Goal: Task Accomplishment & Management: Use online tool/utility

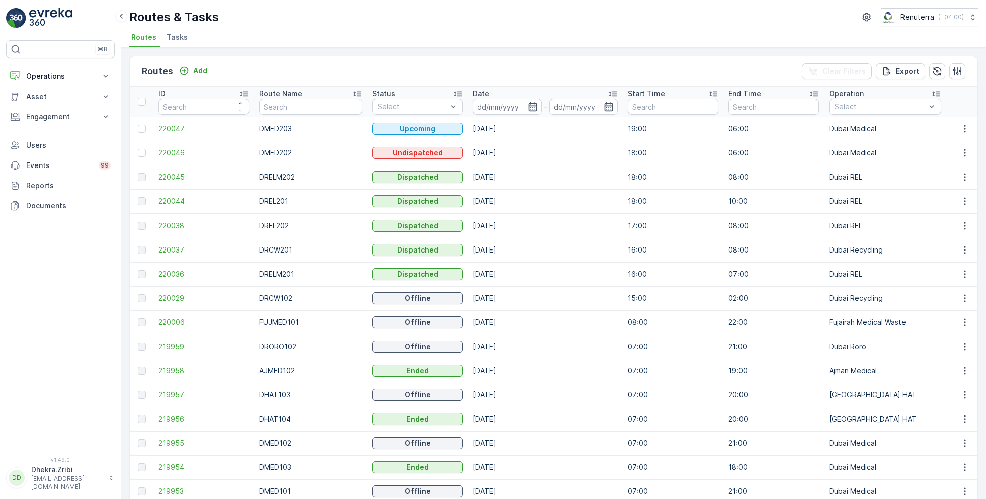
click at [528, 103] on icon "button" at bounding box center [533, 107] width 10 height 10
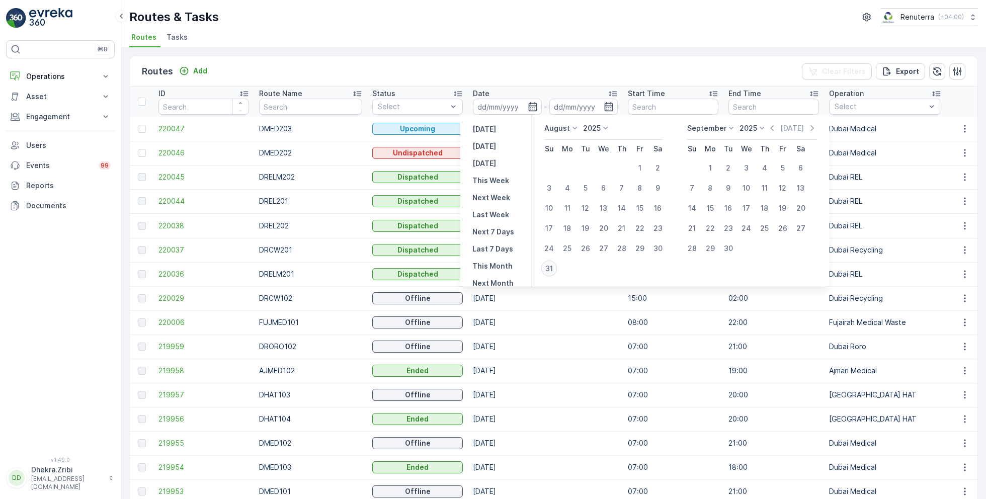
click at [552, 268] on div "31" at bounding box center [549, 269] width 16 height 16
type input "31.08.2025"
click at [552, 268] on div "31" at bounding box center [549, 269] width 16 height 16
type input "31.08.2025"
click at [501, 48] on div "Routes Add Clear Filters Export ID Route Name Status Select Date 31.08.2025 - 3…" at bounding box center [553, 273] width 865 height 451
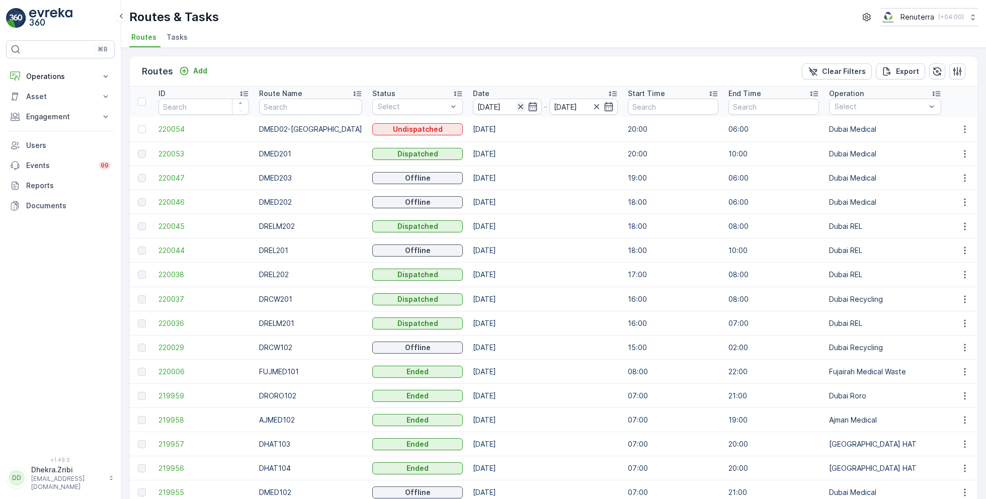
click at [518, 107] on icon "button" at bounding box center [520, 106] width 5 height 5
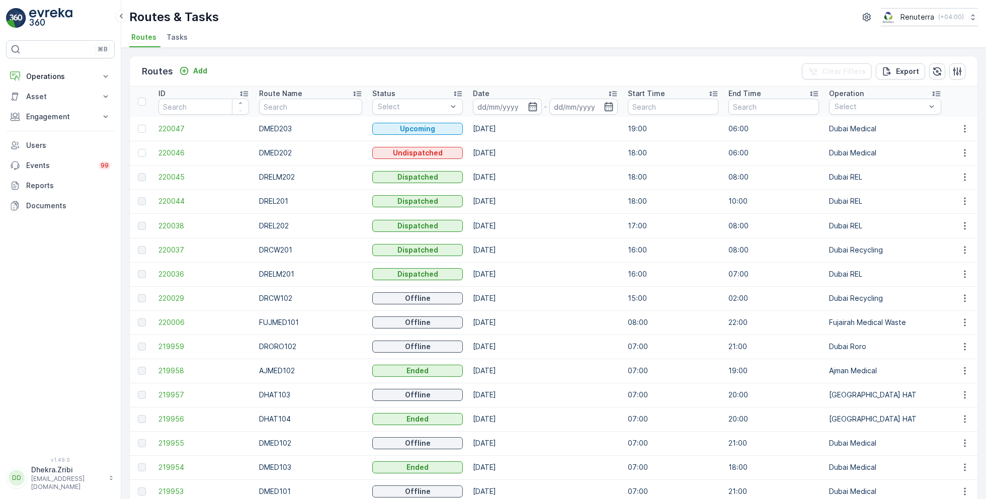
click at [509, 107] on input at bounding box center [507, 107] width 69 height 16
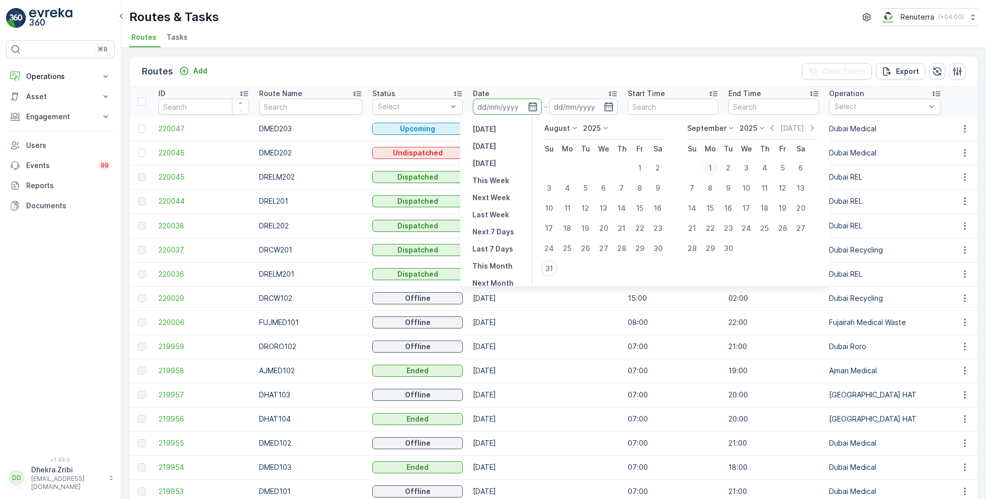
click at [710, 162] on div "1" at bounding box center [710, 168] width 16 height 16
type input "[DATE]"
click at [710, 162] on div "1" at bounding box center [710, 168] width 16 height 16
type input "[DATE]"
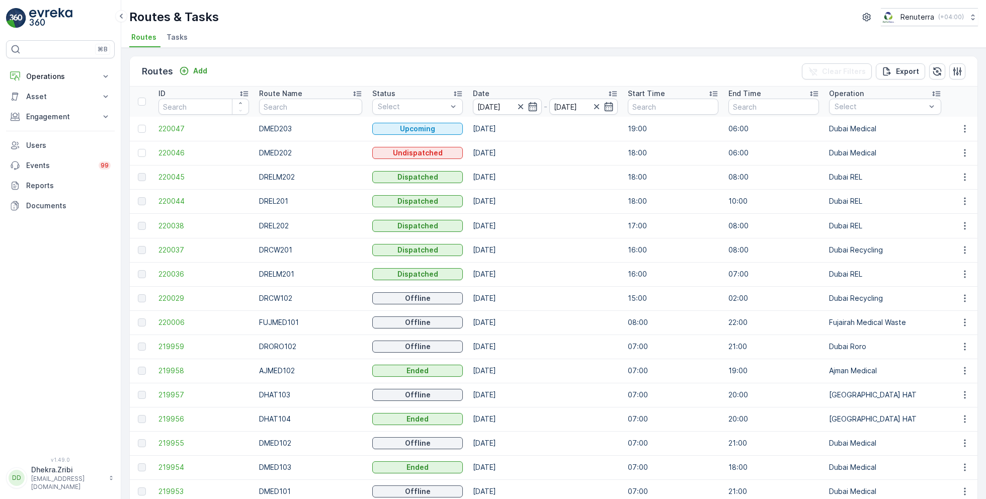
click at [607, 33] on ul "Routes Tasks" at bounding box center [549, 38] width 841 height 17
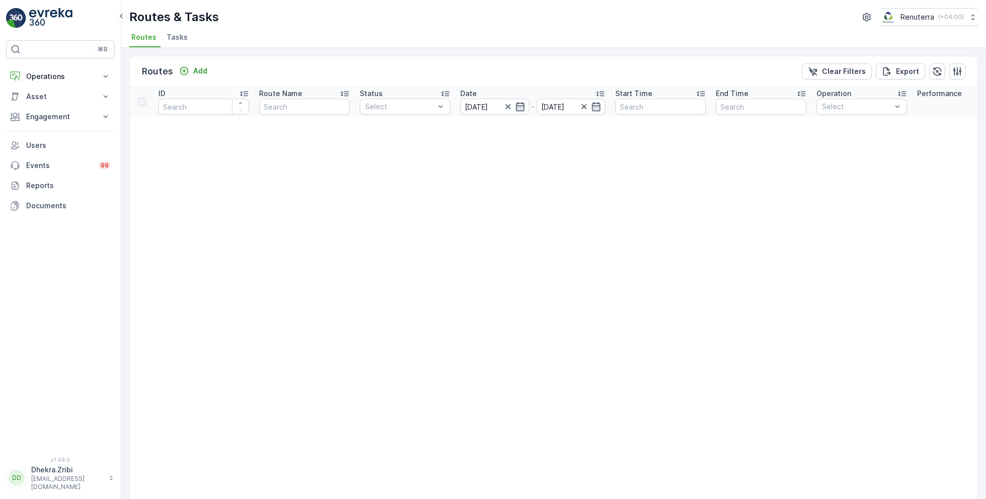
click at [184, 41] on span "Tasks" at bounding box center [176, 37] width 21 height 10
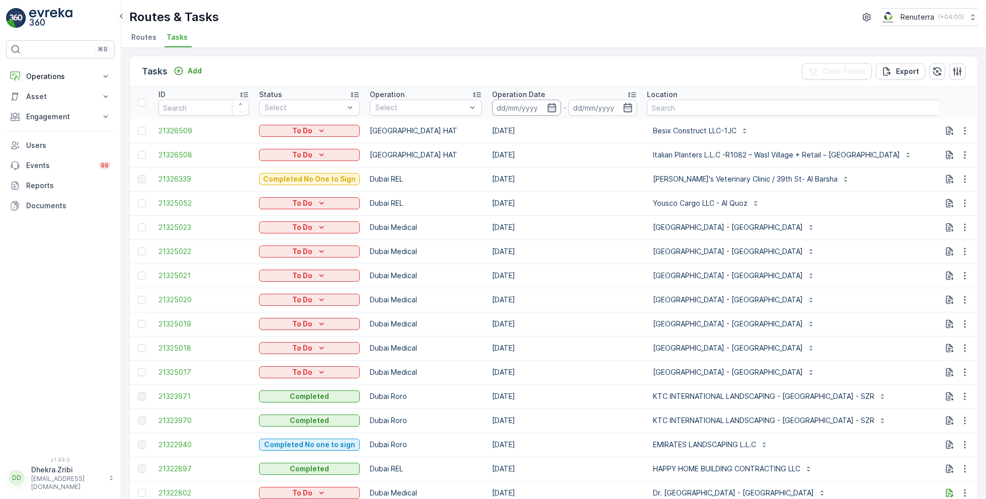
click at [527, 103] on input at bounding box center [526, 108] width 69 height 16
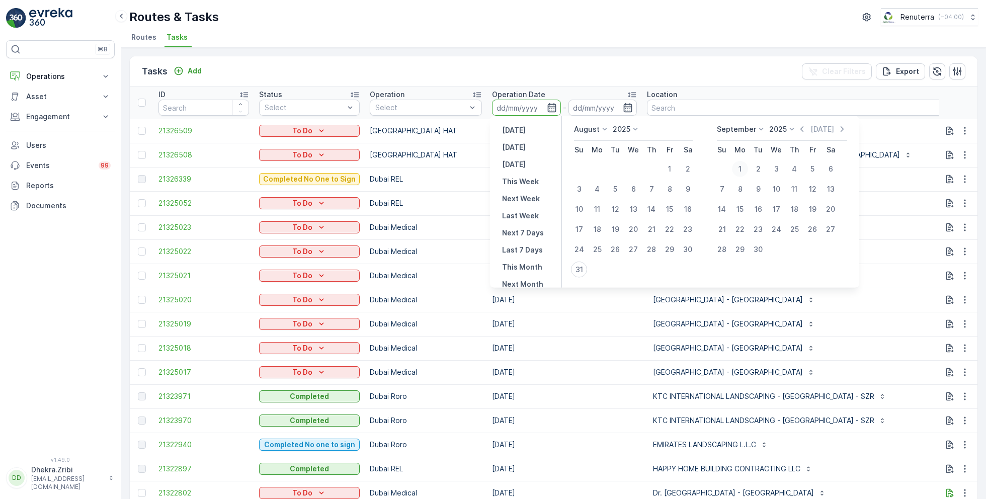
click at [740, 173] on div "1" at bounding box center [740, 169] width 16 height 16
type input "[DATE]"
click at [740, 173] on div "1" at bounding box center [740, 169] width 16 height 16
type input "[DATE]"
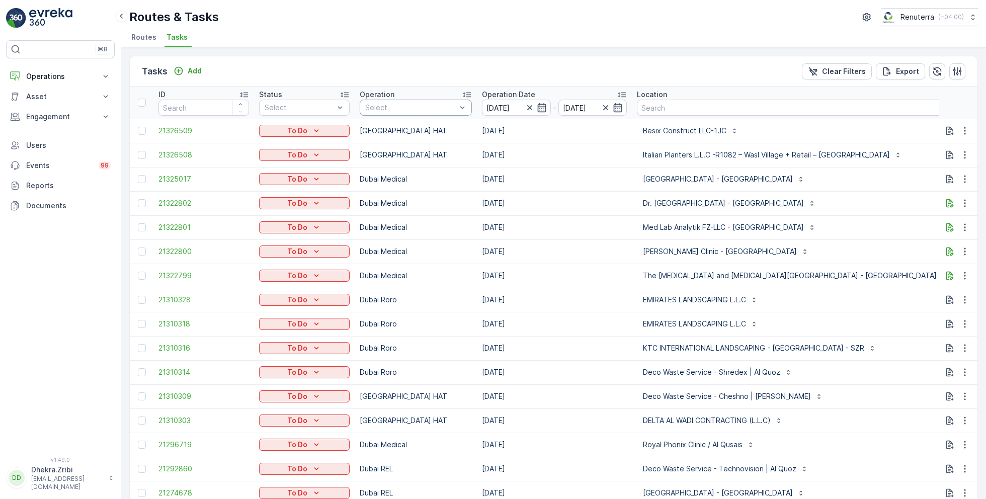
click at [399, 111] on div at bounding box center [410, 108] width 93 height 8
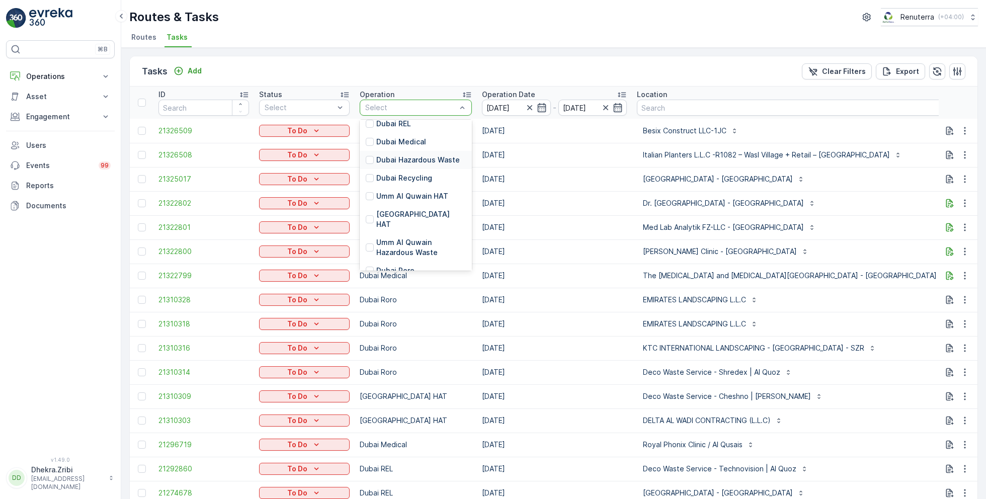
scroll to position [97, 0]
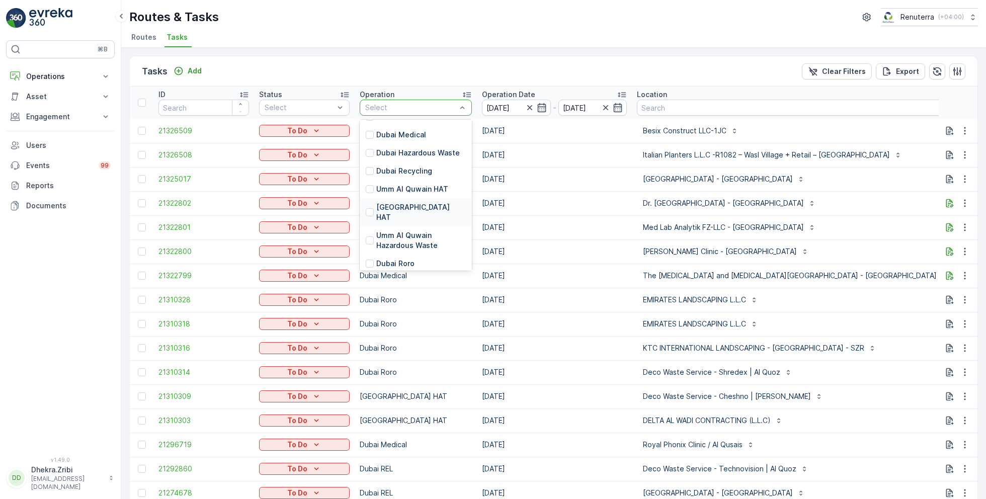
click at [397, 207] on p "Dubai HAT" at bounding box center [421, 212] width 90 height 20
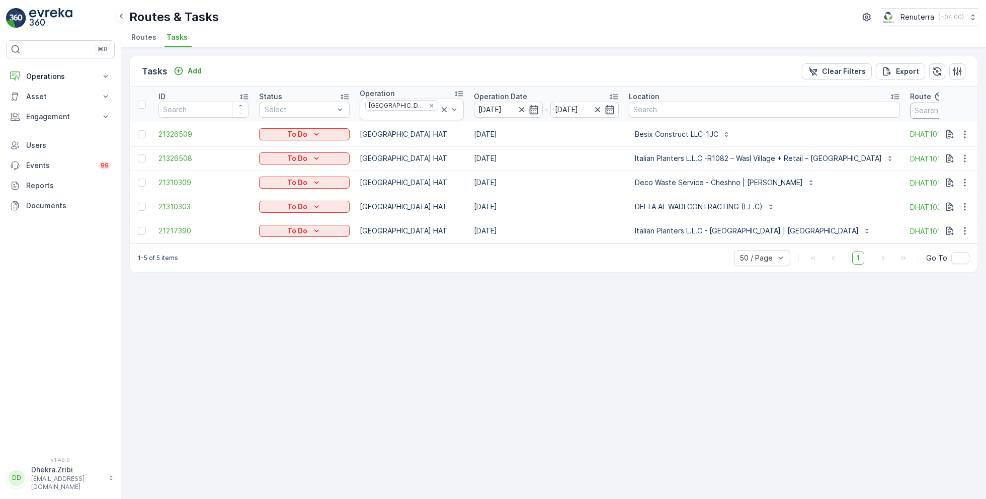
click at [910, 114] on input "text" at bounding box center [955, 111] width 91 height 16
type input "101"
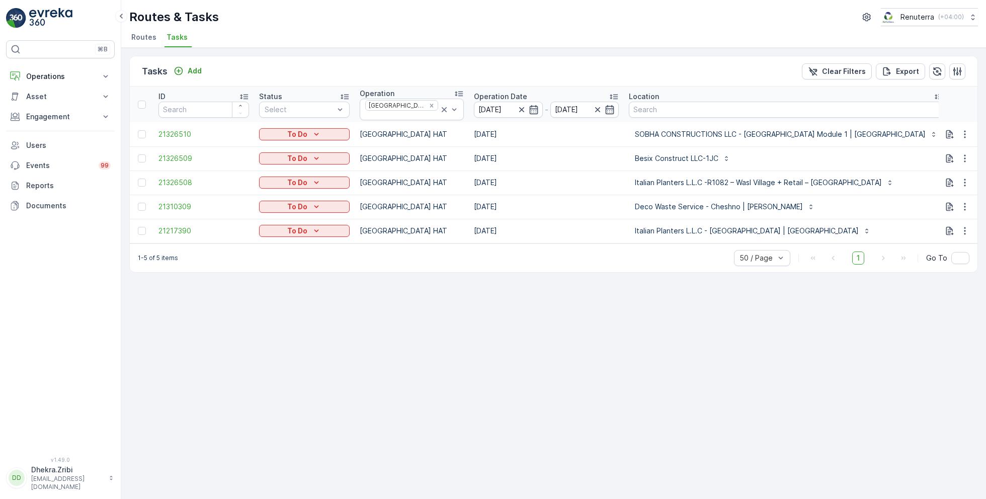
click at [954, 107] on input "101" at bounding box center [999, 111] width 91 height 16
type input "102"
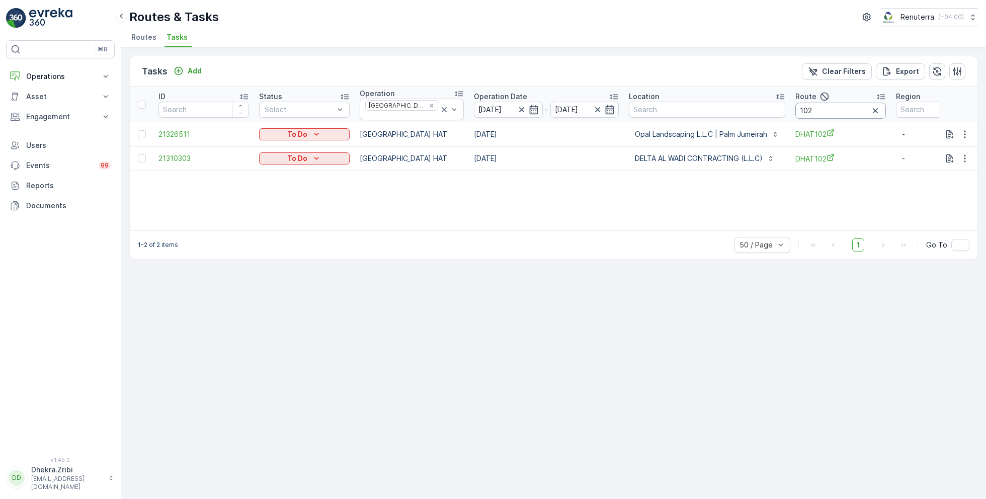
click at [820, 104] on input "102" at bounding box center [840, 111] width 91 height 16
type input "104"
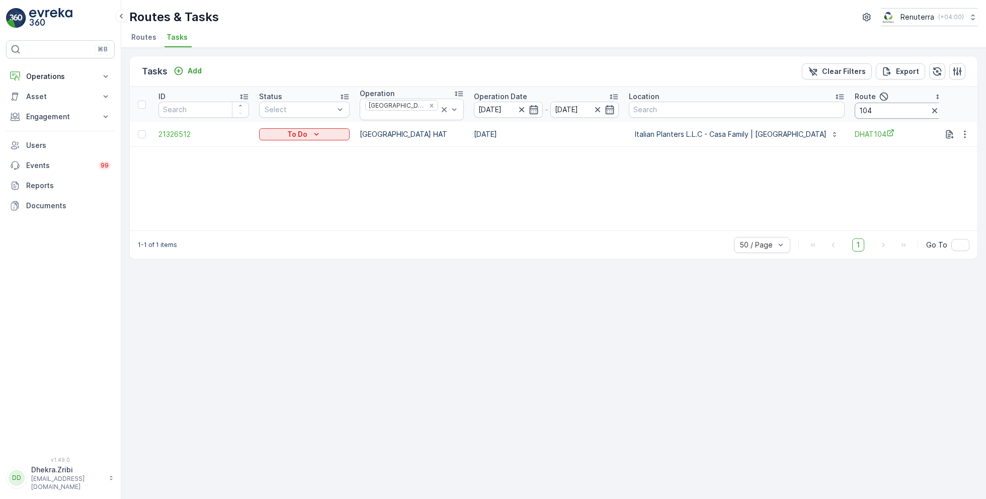
click at [855, 112] on input "104" at bounding box center [900, 111] width 91 height 16
type input "103"
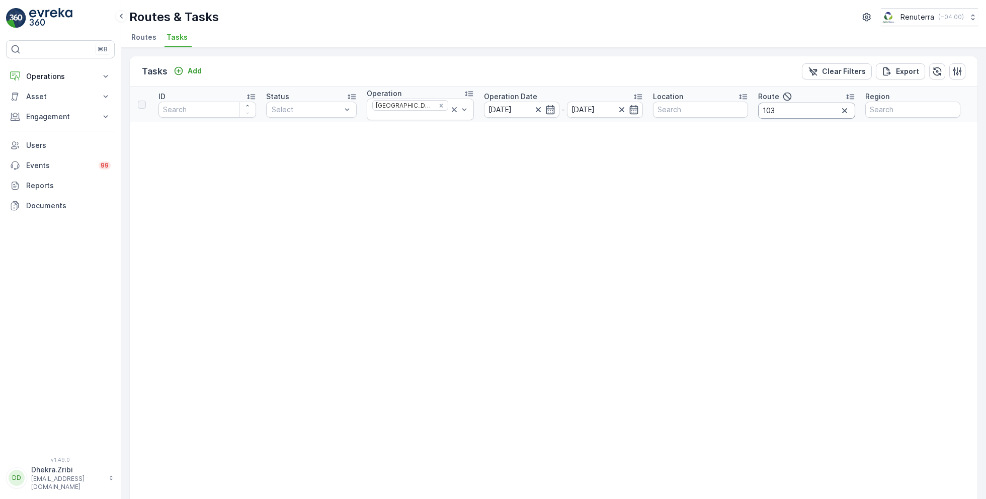
click at [802, 107] on input "103" at bounding box center [806, 111] width 97 height 16
type input "104"
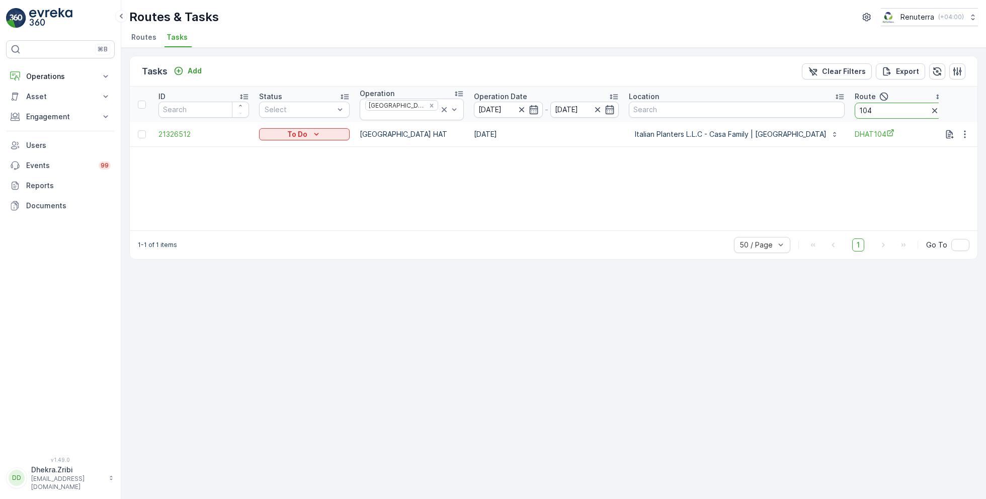
drag, startPoint x: 836, startPoint y: 106, endPoint x: 760, endPoint y: 103, distance: 76.0
click at [760, 103] on tr "ID Status Select Operation Dubai HAT Operation Date 01.09.2025 - 01.09.2025 Loc…" at bounding box center [610, 105] width 960 height 36
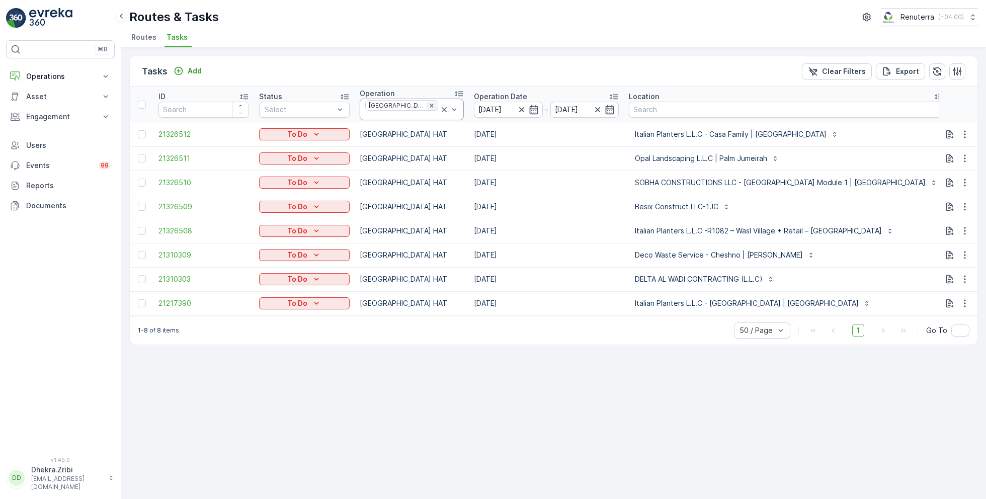
click at [426, 110] on div "Remove Dubai HAT" at bounding box center [431, 106] width 11 height 8
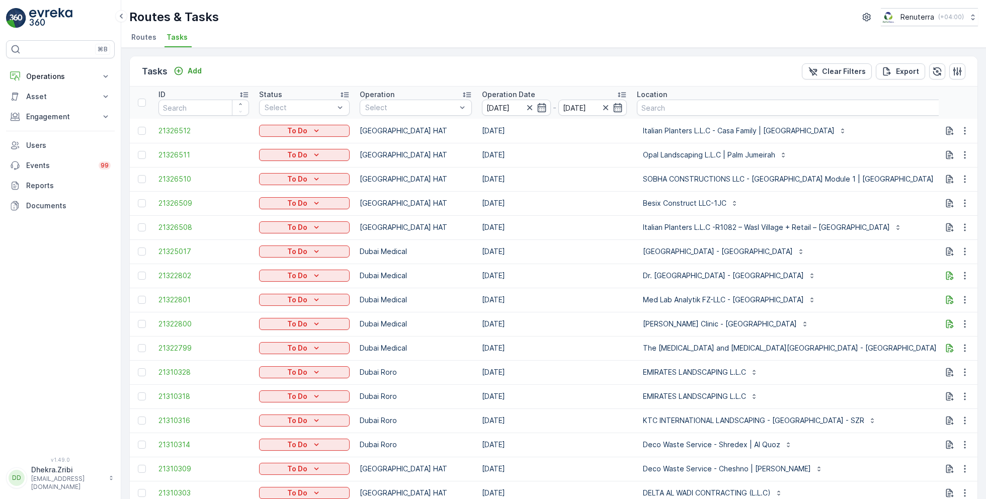
click at [406, 110] on div at bounding box center [410, 108] width 93 height 8
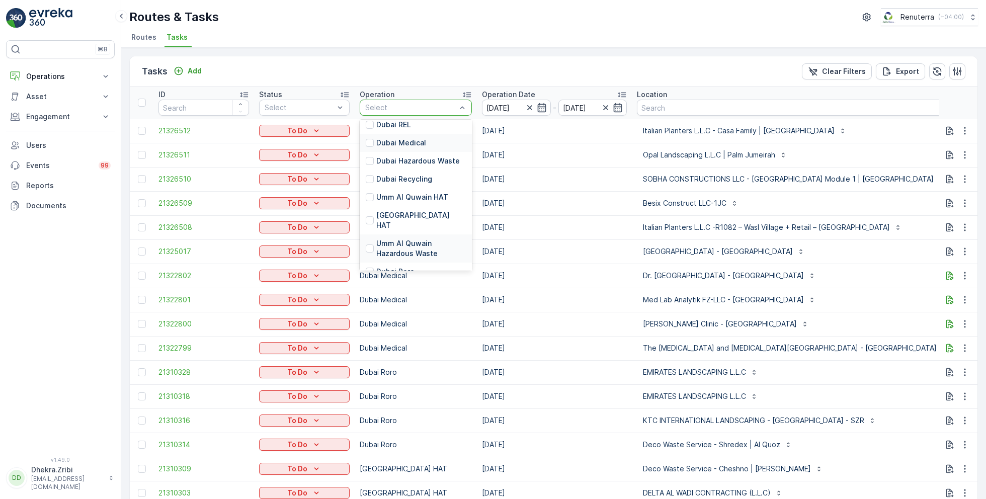
scroll to position [143, 0]
click at [395, 212] on p "Dubai Roro" at bounding box center [395, 217] width 38 height 10
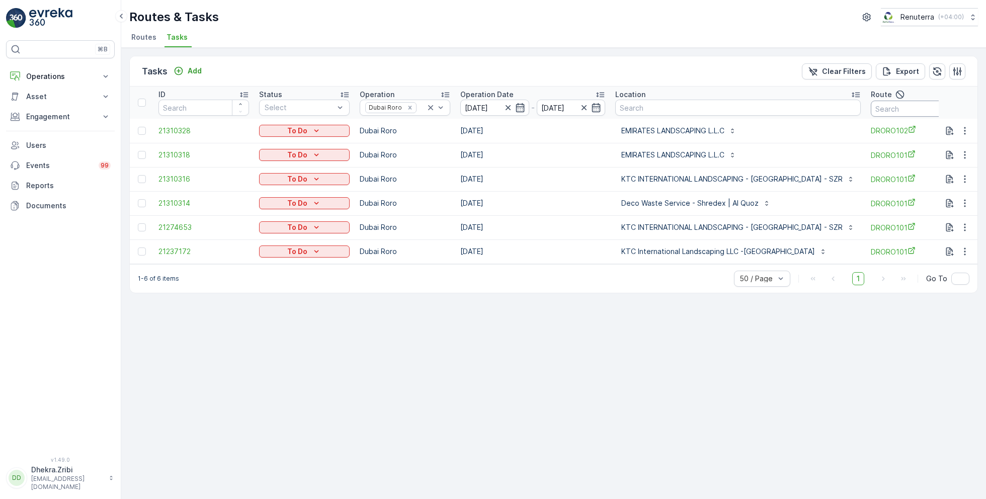
click at [894, 109] on input "text" at bounding box center [916, 109] width 91 height 16
type input "101"
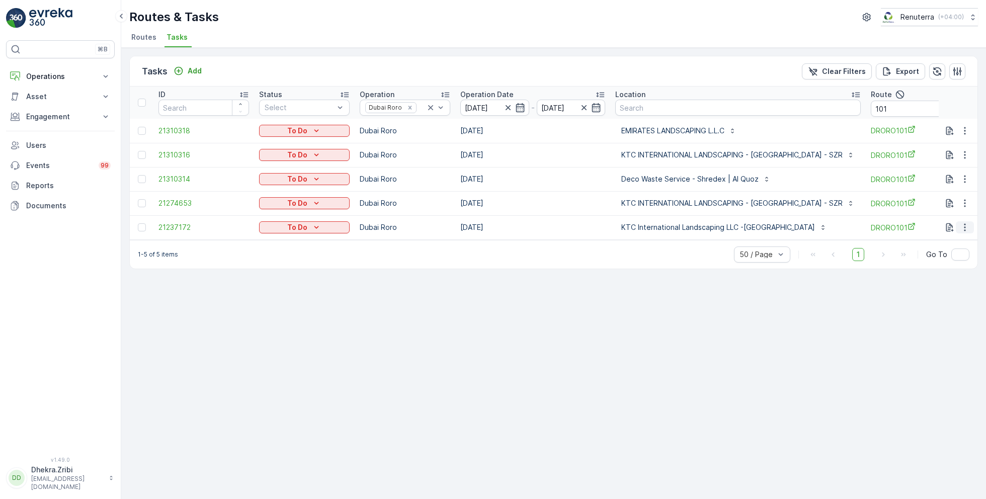
click at [963, 229] on icon "button" at bounding box center [965, 227] width 10 height 10
click at [938, 273] on span "Change Route" at bounding box center [938, 270] width 49 height 10
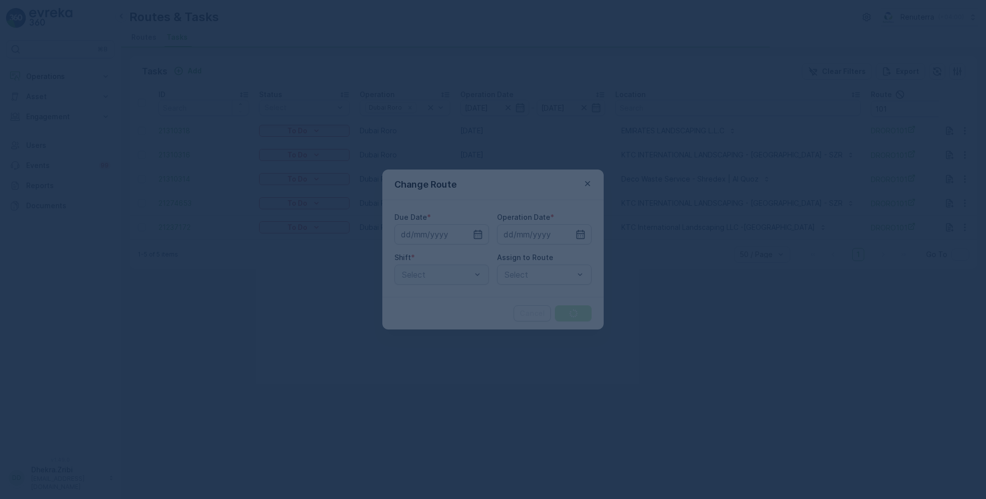
type input "[DATE]"
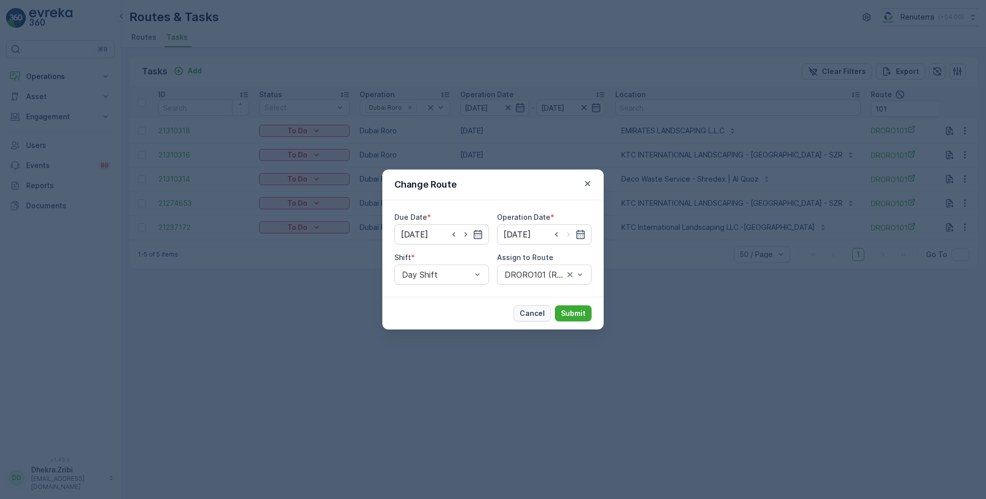
click at [537, 311] on p "Cancel" at bounding box center [532, 313] width 25 height 10
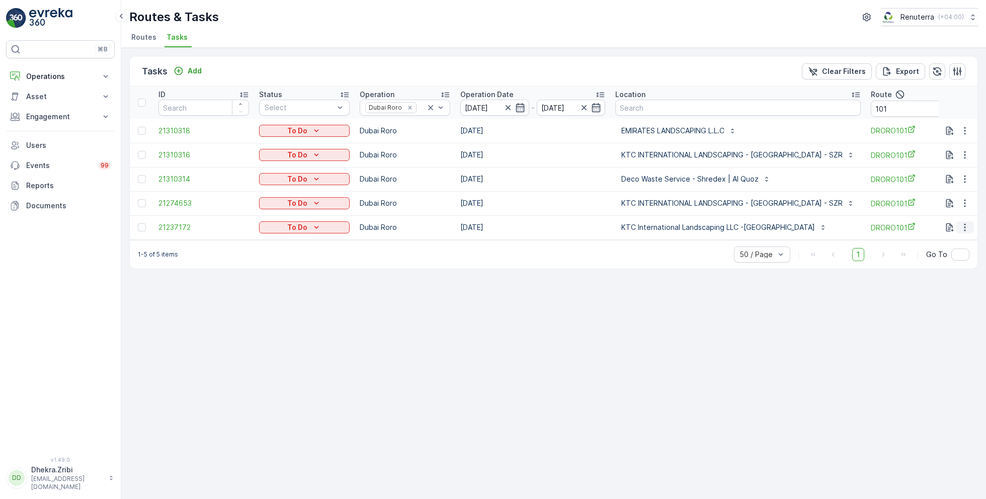
click at [964, 229] on icon "button" at bounding box center [965, 227] width 10 height 10
click at [934, 286] on span "Remove from Route" at bounding box center [948, 284] width 68 height 10
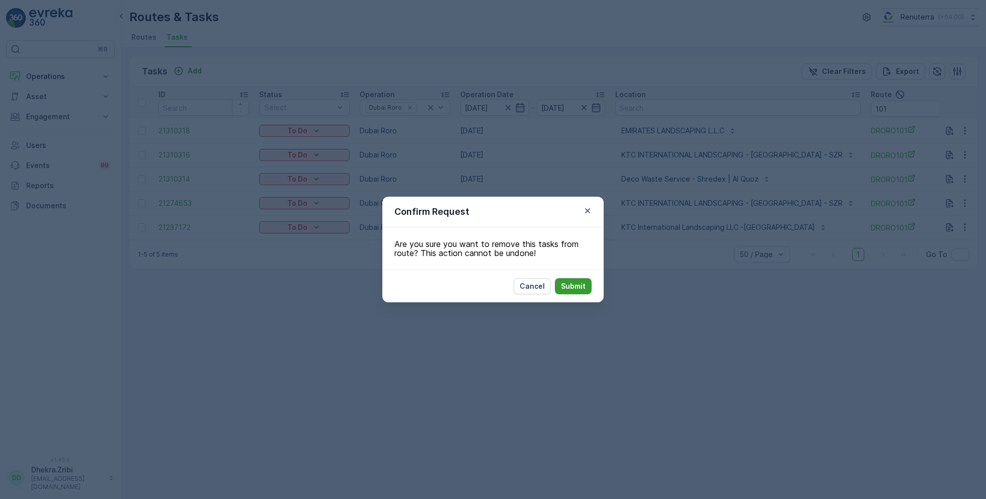
click at [582, 287] on p "Submit" at bounding box center [573, 286] width 25 height 10
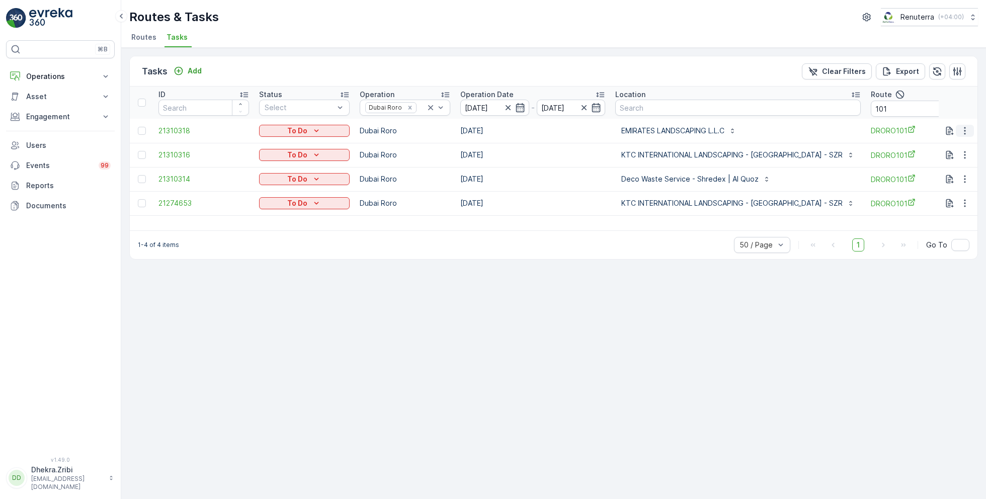
click at [970, 127] on button "button" at bounding box center [965, 131] width 18 height 12
click at [937, 186] on span "Remove from Route" at bounding box center [948, 188] width 68 height 10
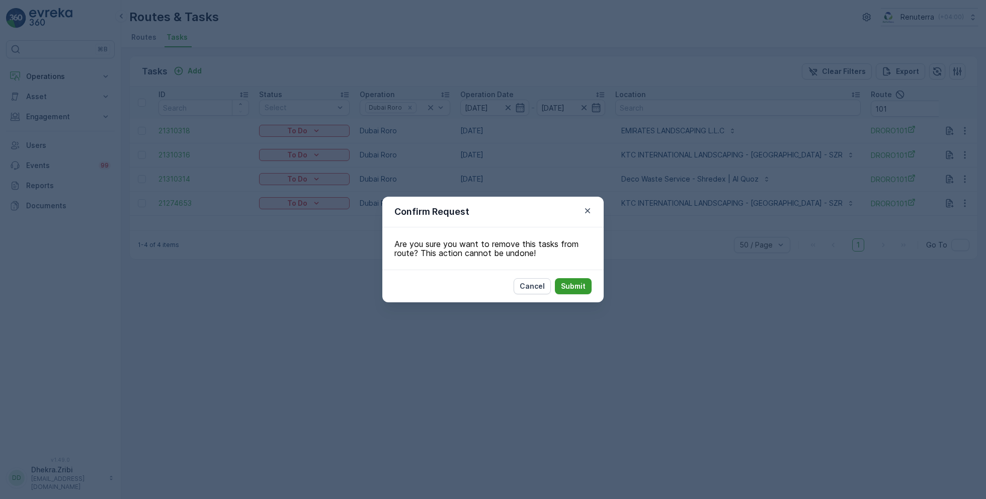
click at [574, 285] on p "Submit" at bounding box center [573, 286] width 25 height 10
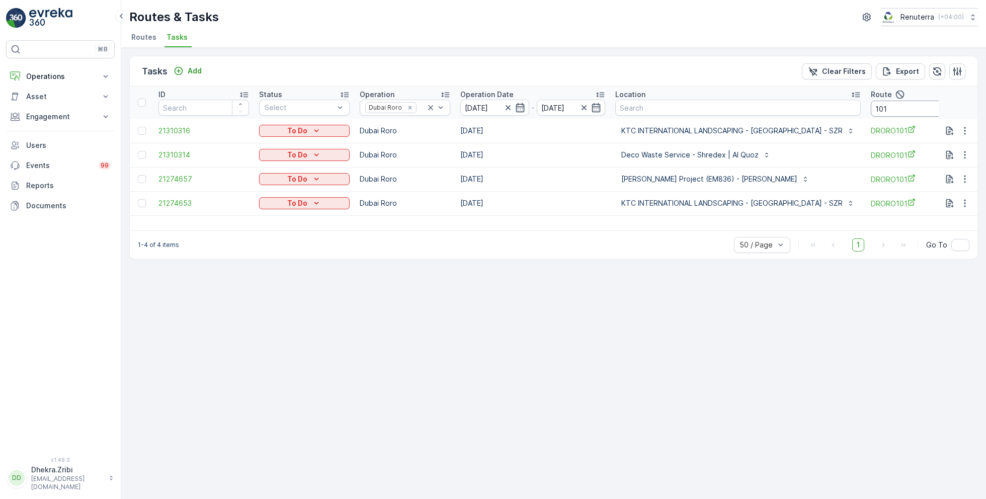
click at [878, 110] on input "101" at bounding box center [916, 109] width 91 height 16
type input "102"
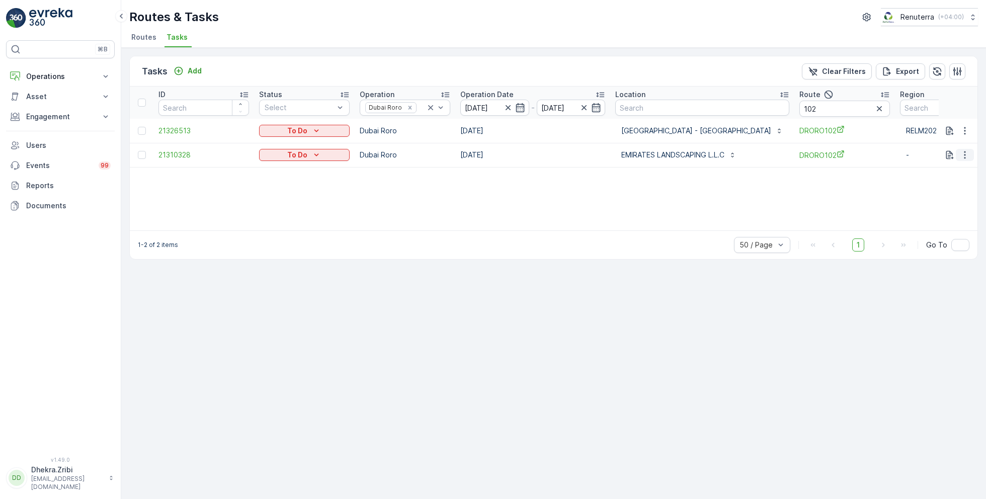
click at [962, 153] on icon "button" at bounding box center [965, 155] width 10 height 10
click at [931, 212] on span "Remove from Route" at bounding box center [948, 212] width 68 height 10
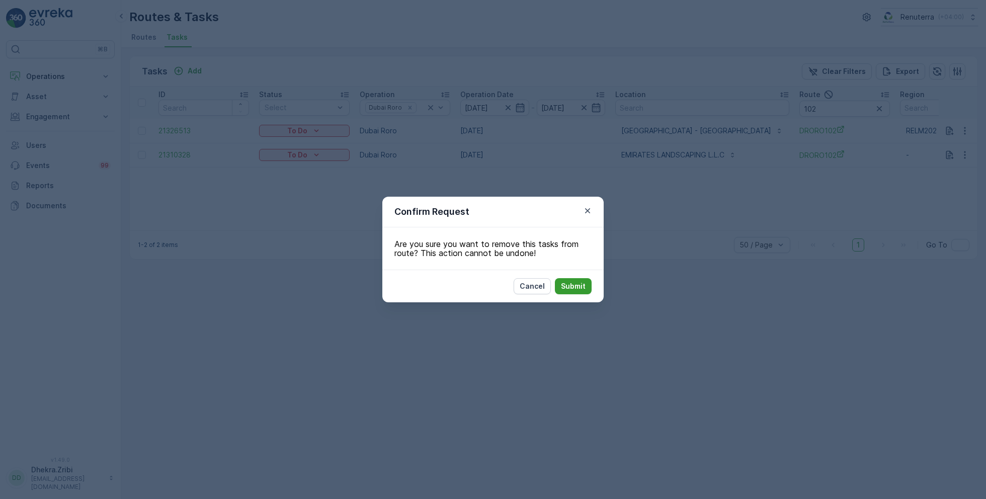
click at [587, 286] on button "Submit" at bounding box center [573, 286] width 37 height 16
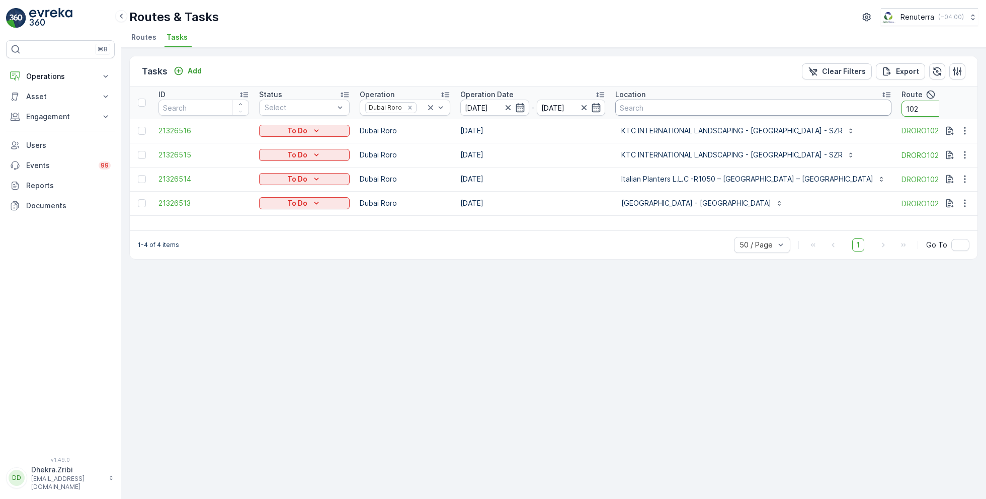
drag, startPoint x: 879, startPoint y: 107, endPoint x: 842, endPoint y: 107, distance: 37.7
click at [842, 107] on tr "ID Status Select Operation Dubai Roro Operation Date [DATE] - [DATE] Location R…" at bounding box center [633, 103] width 1007 height 32
type input "0"
type input "101"
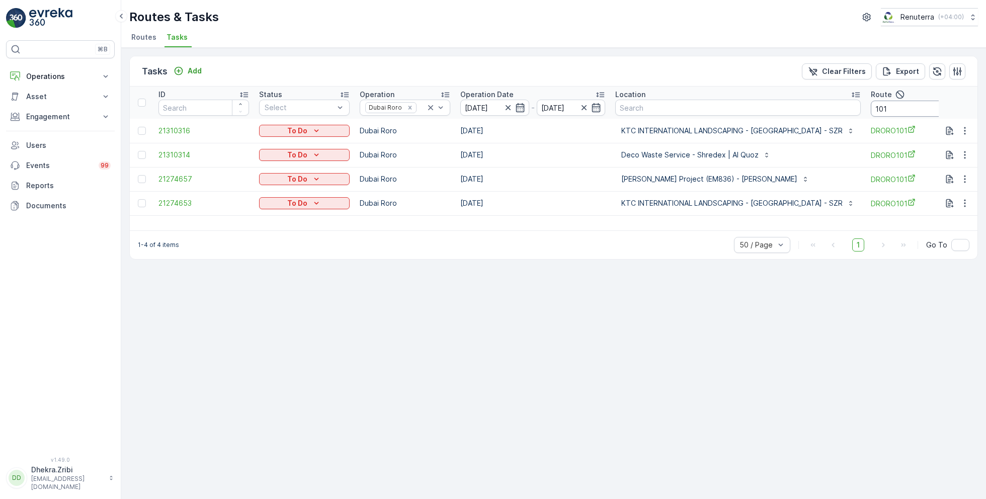
click at [892, 109] on input "101" at bounding box center [916, 109] width 91 height 16
type input "102"
